Goal: Communication & Community: Answer question/provide support

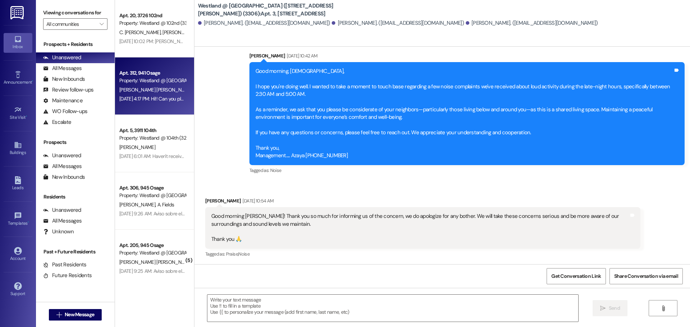
scroll to position [200, 0]
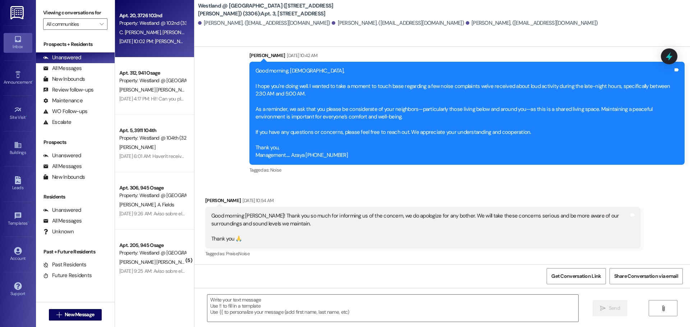
click at [150, 33] on span "C. [PERSON_NAME]" at bounding box center [140, 32] width 43 height 6
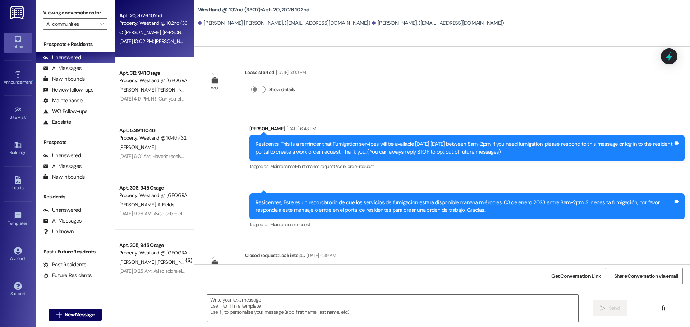
scroll to position [10635, 0]
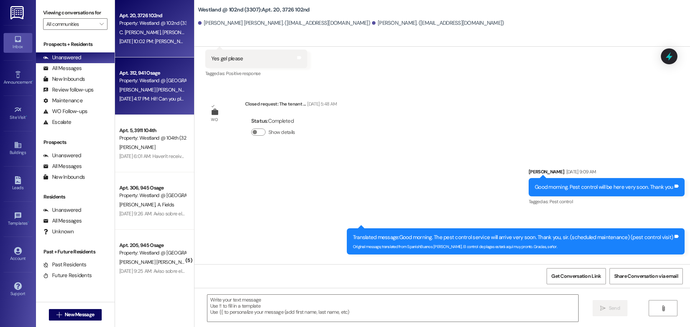
click at [145, 63] on div "Apt. 312, 941 Osage Property: Westland @ [GEOGRAPHIC_DATA] (3291) [PERSON_NAME]…" at bounding box center [154, 85] width 79 height 57
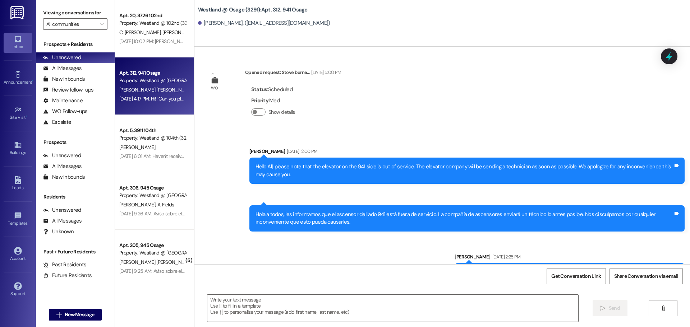
scroll to position [28896, 0]
